Goal: Browse casually: Explore the website without a specific task or goal

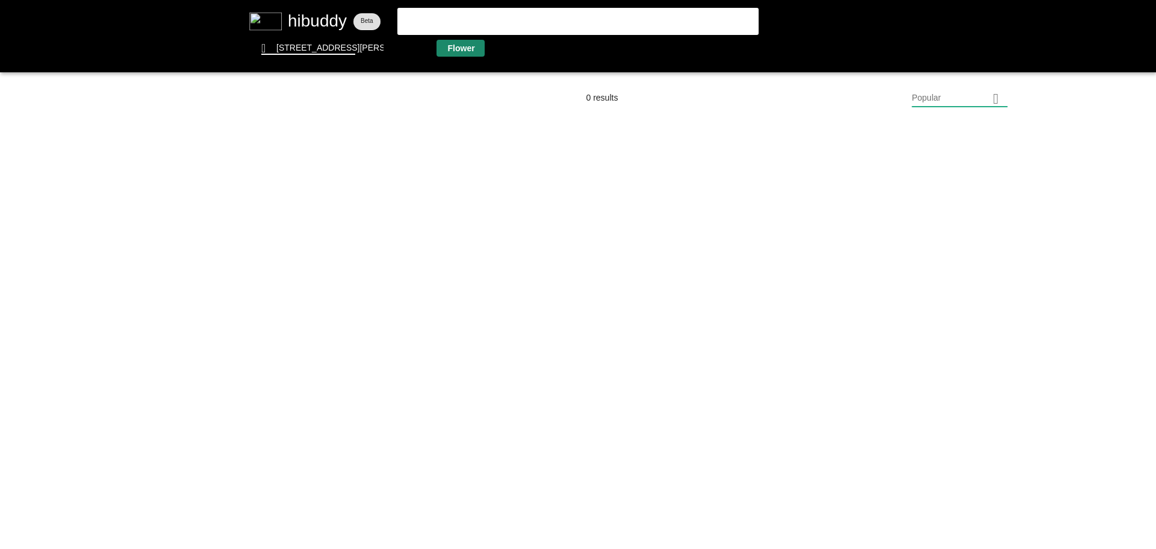
click at [446, 54] on flt-glass-pane at bounding box center [578, 274] width 1156 height 549
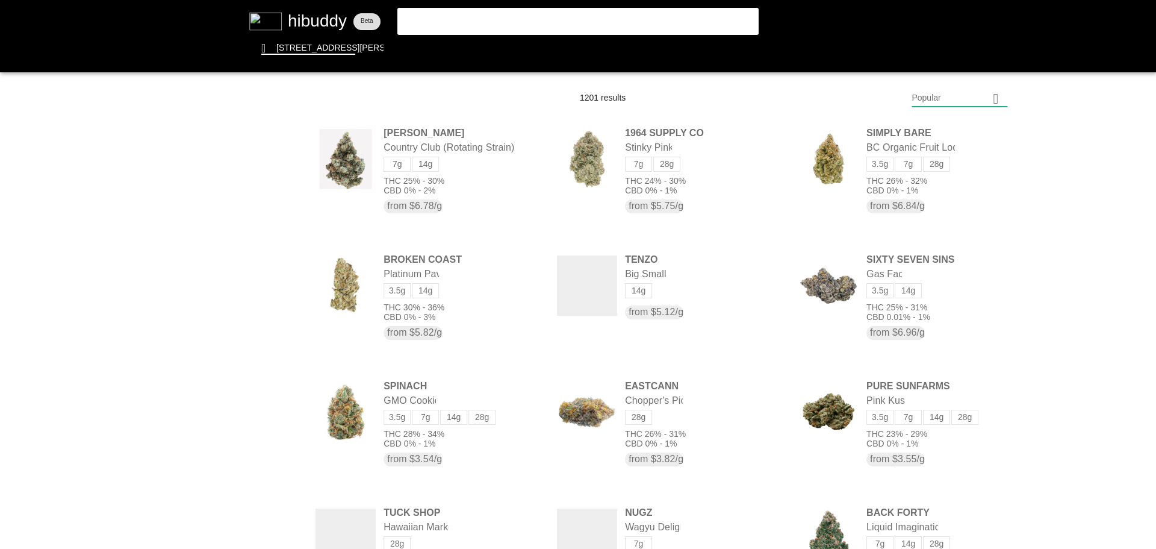
click at [934, 105] on flt-glass-pane at bounding box center [578, 274] width 1156 height 549
click at [967, 424] on flt-glass-pane at bounding box center [578, 274] width 1156 height 549
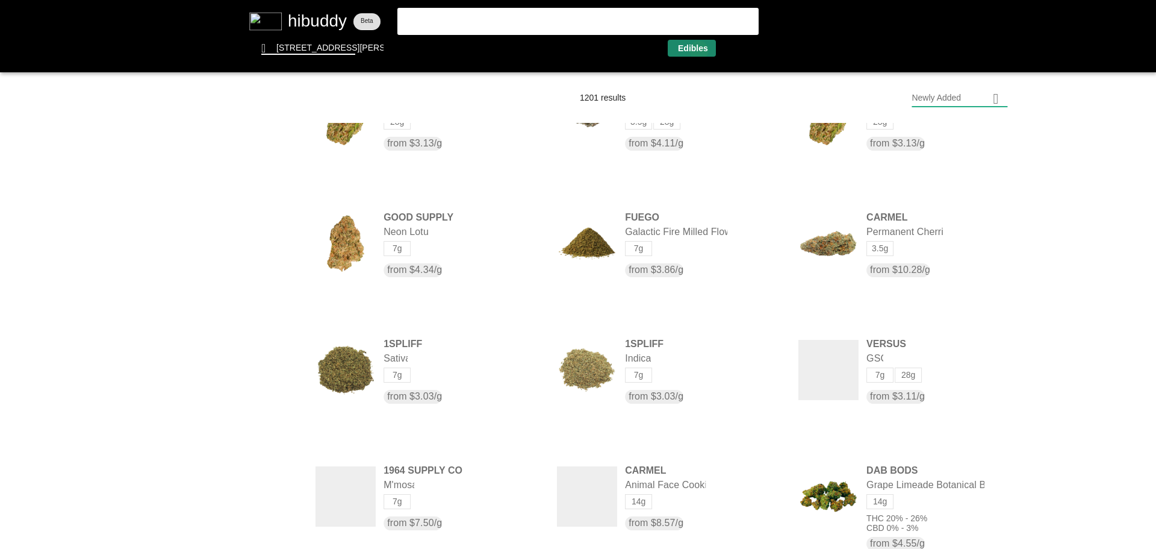
click at [700, 51] on flt-glass-pane at bounding box center [578, 274] width 1156 height 549
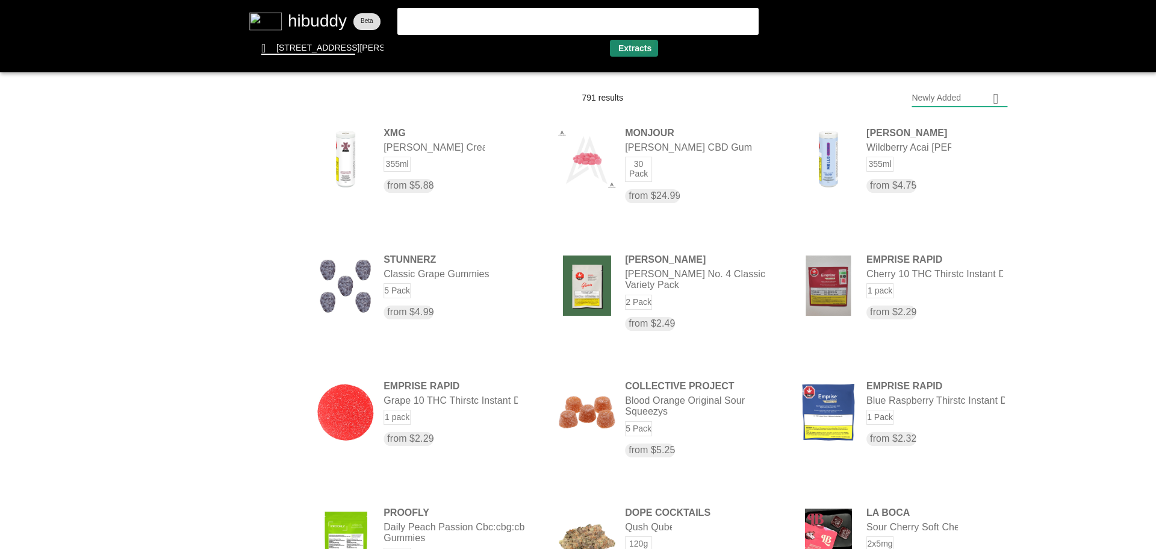
click at [646, 42] on flt-glass-pane at bounding box center [578, 274] width 1156 height 549
